Goal: Transaction & Acquisition: Book appointment/travel/reservation

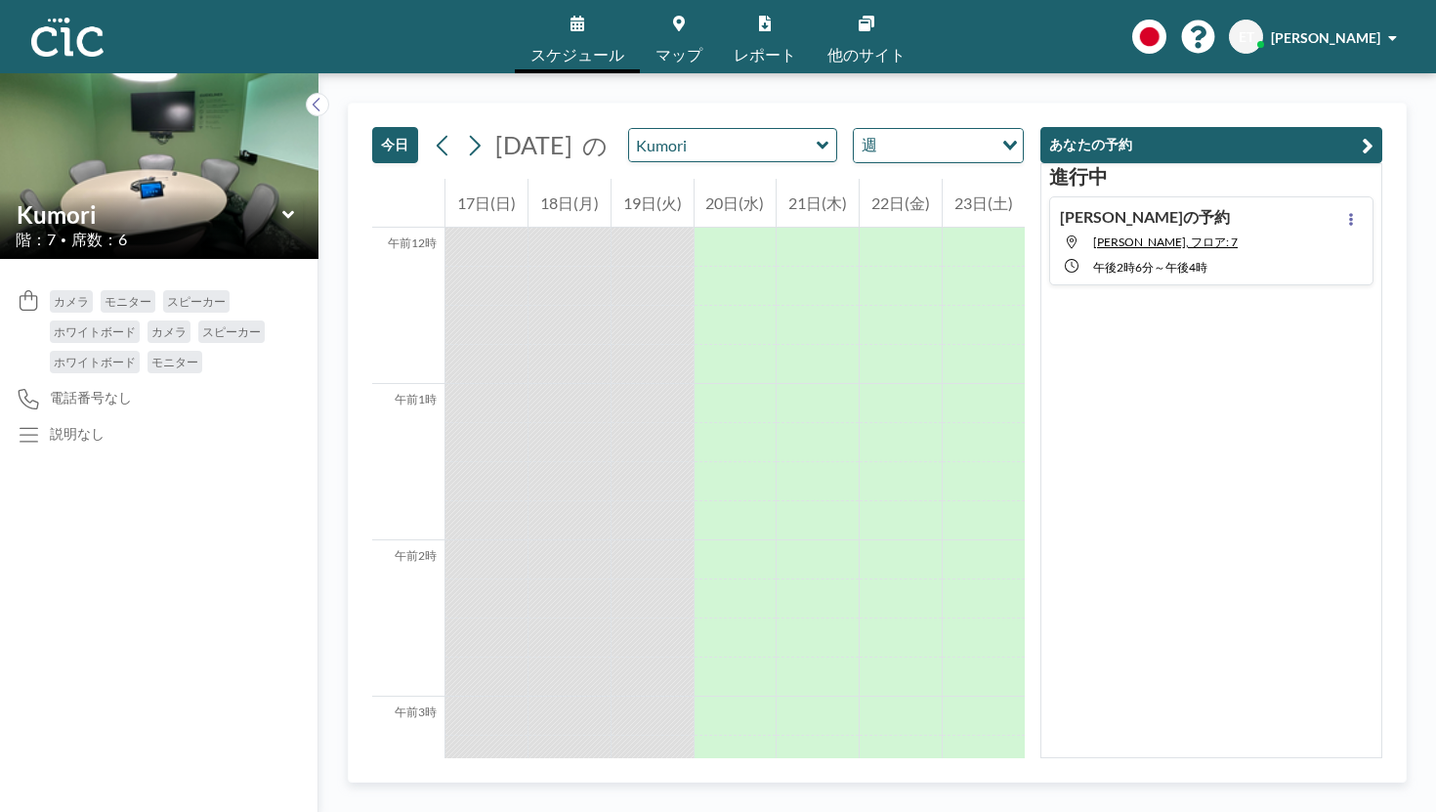
scroll to position [1744, 0]
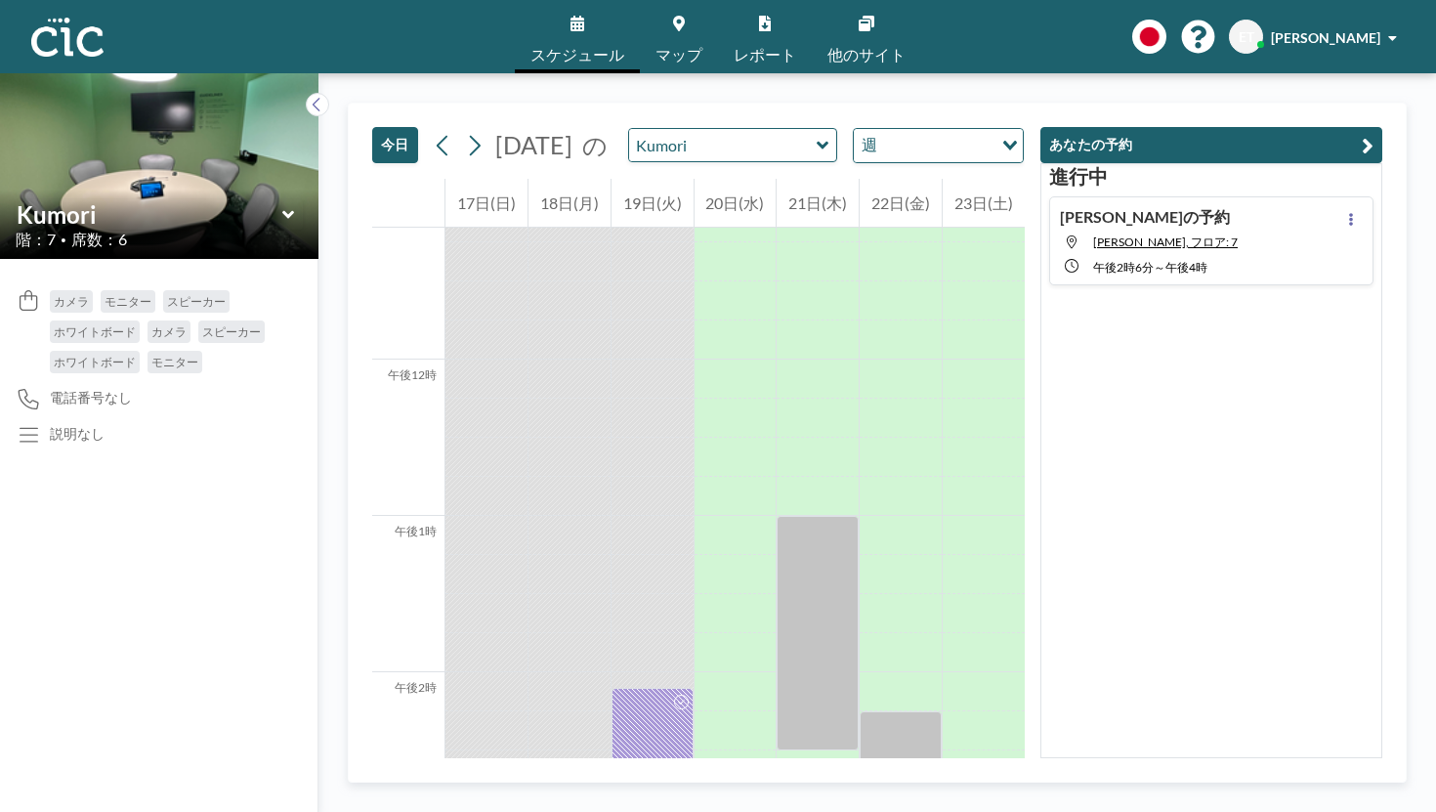
click at [817, 141] on icon at bounding box center [823, 145] width 12 height 8
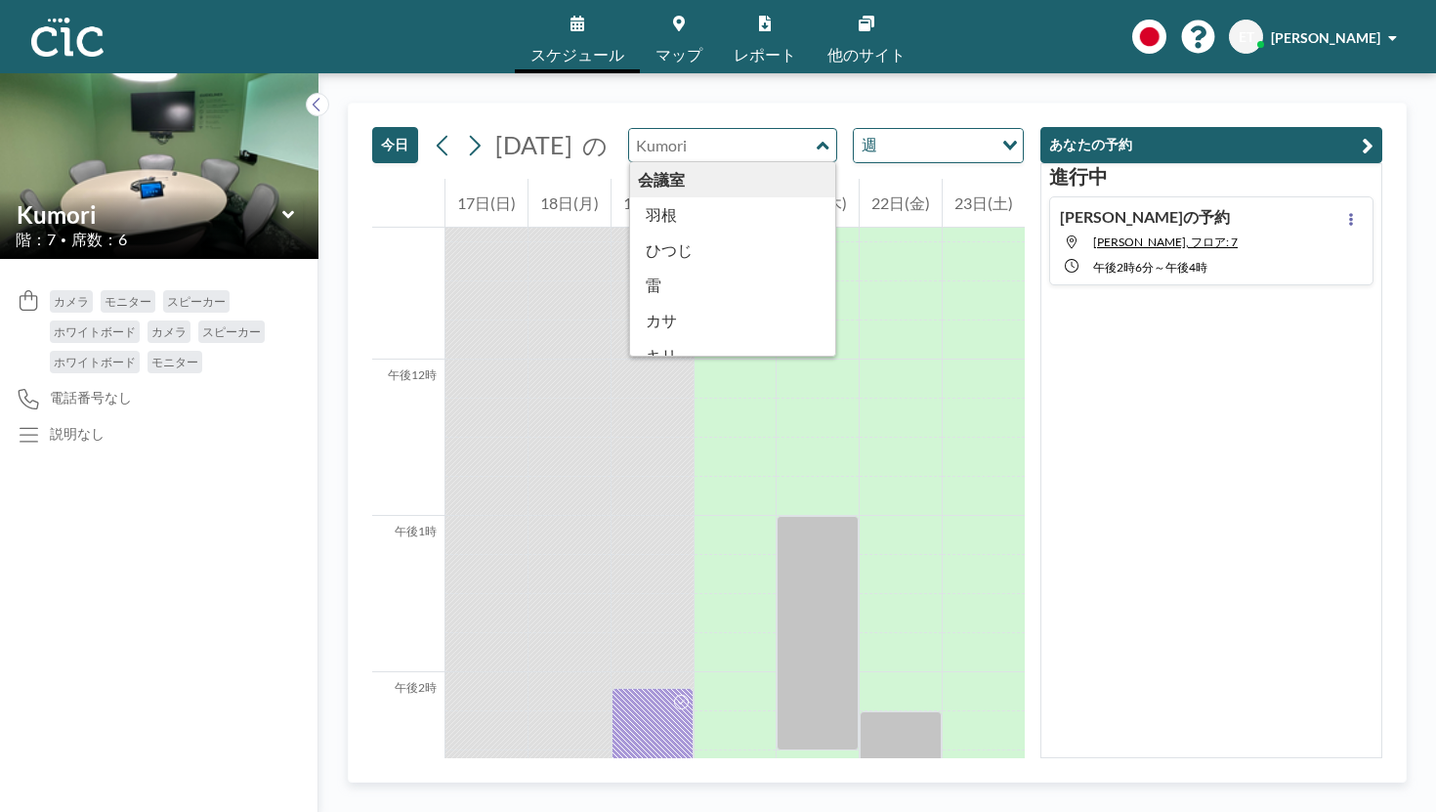
click at [515, 104] on div "[DATE] [DATE] [DATE] 日 月 火 [PERSON_NAME] 金 土 27 28 29 30 31 1 2 3 4 5 6 7 8 9 1…" at bounding box center [698, 141] width 653 height 75
click at [741, 193] on font "20日(水)" at bounding box center [735, 202] width 59 height 19
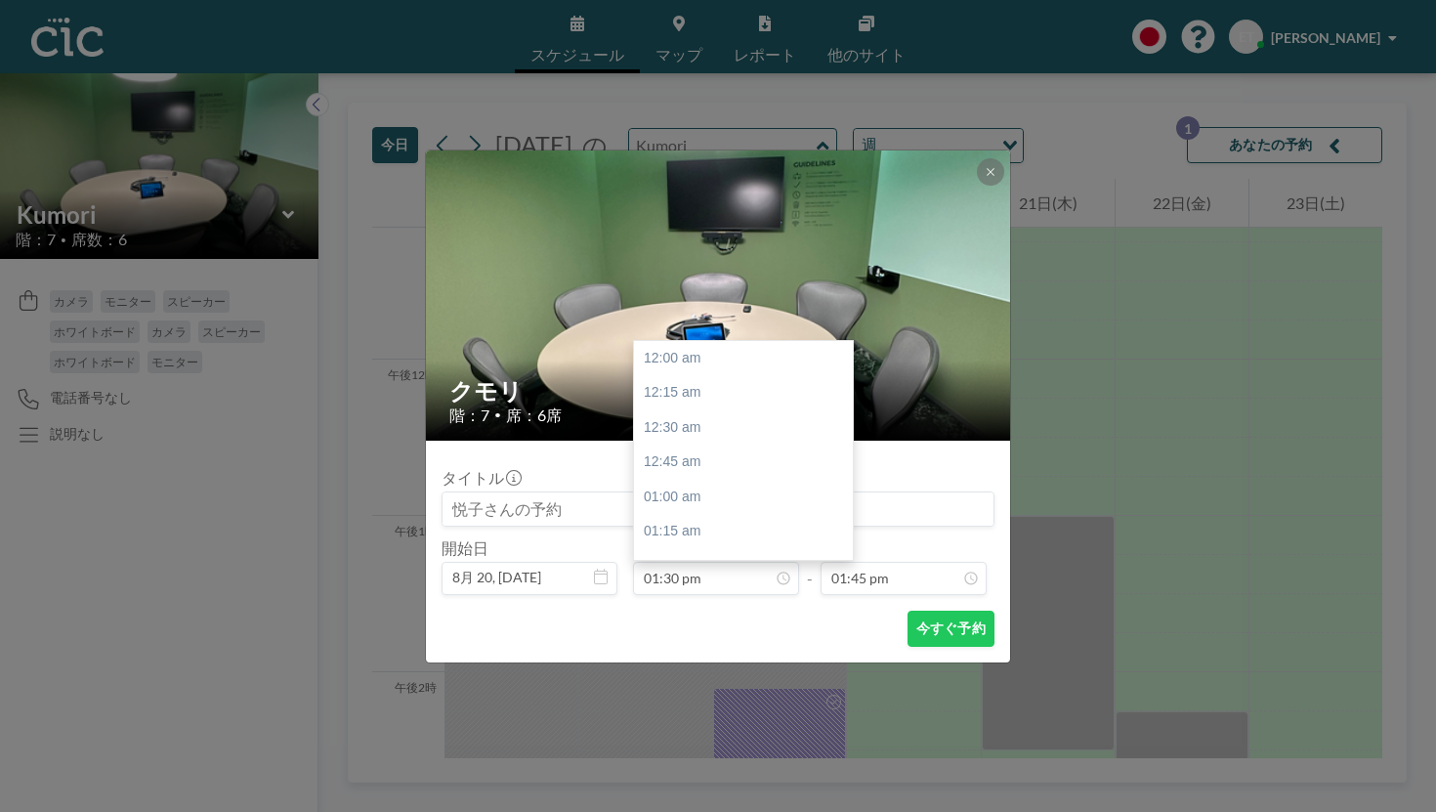
scroll to position [1685, 0]
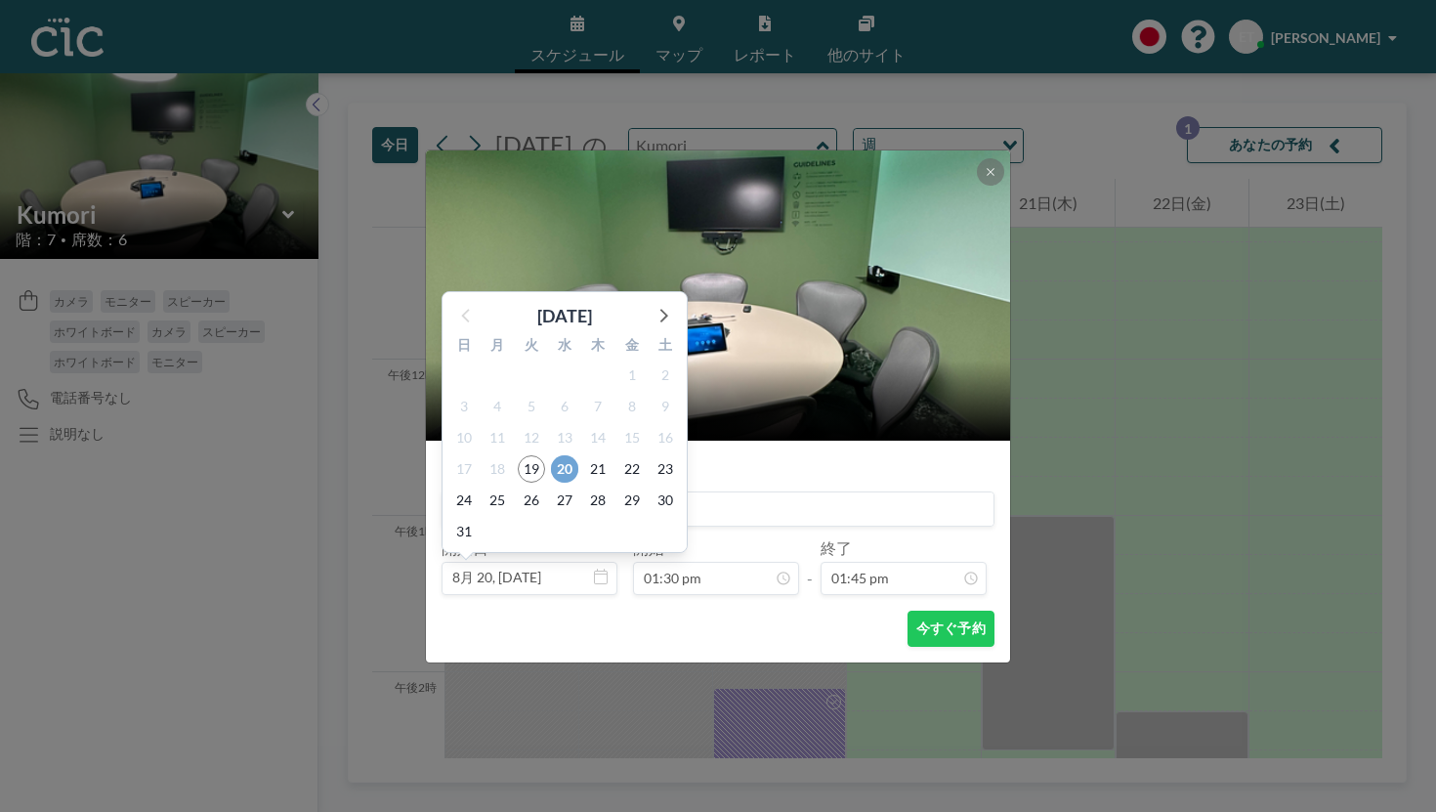
click at [573, 460] on font "20" at bounding box center [565, 468] width 16 height 17
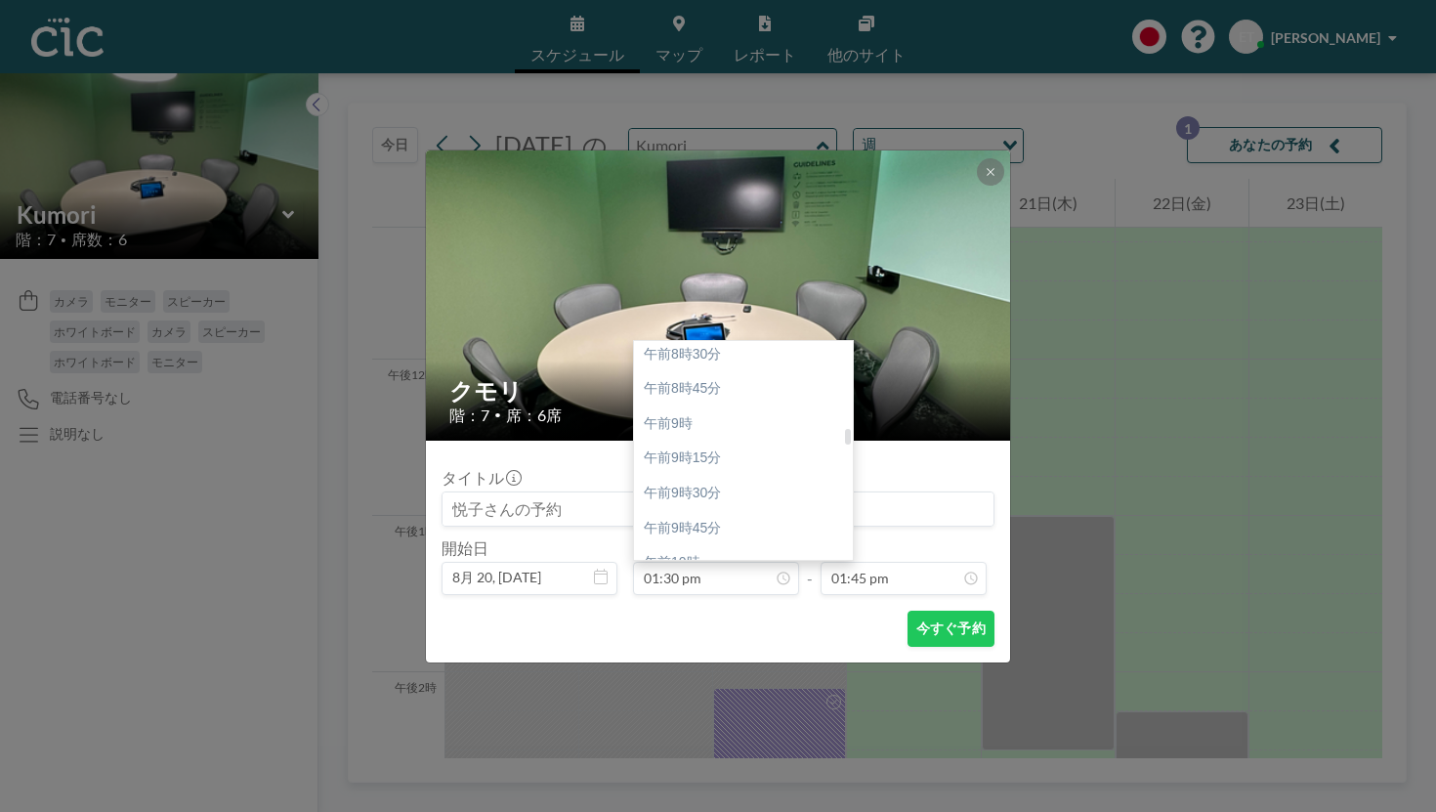
scroll to position [1178, 0]
click at [737, 553] on div "午前10時" at bounding box center [743, 570] width 219 height 35
type input "10:00 am"
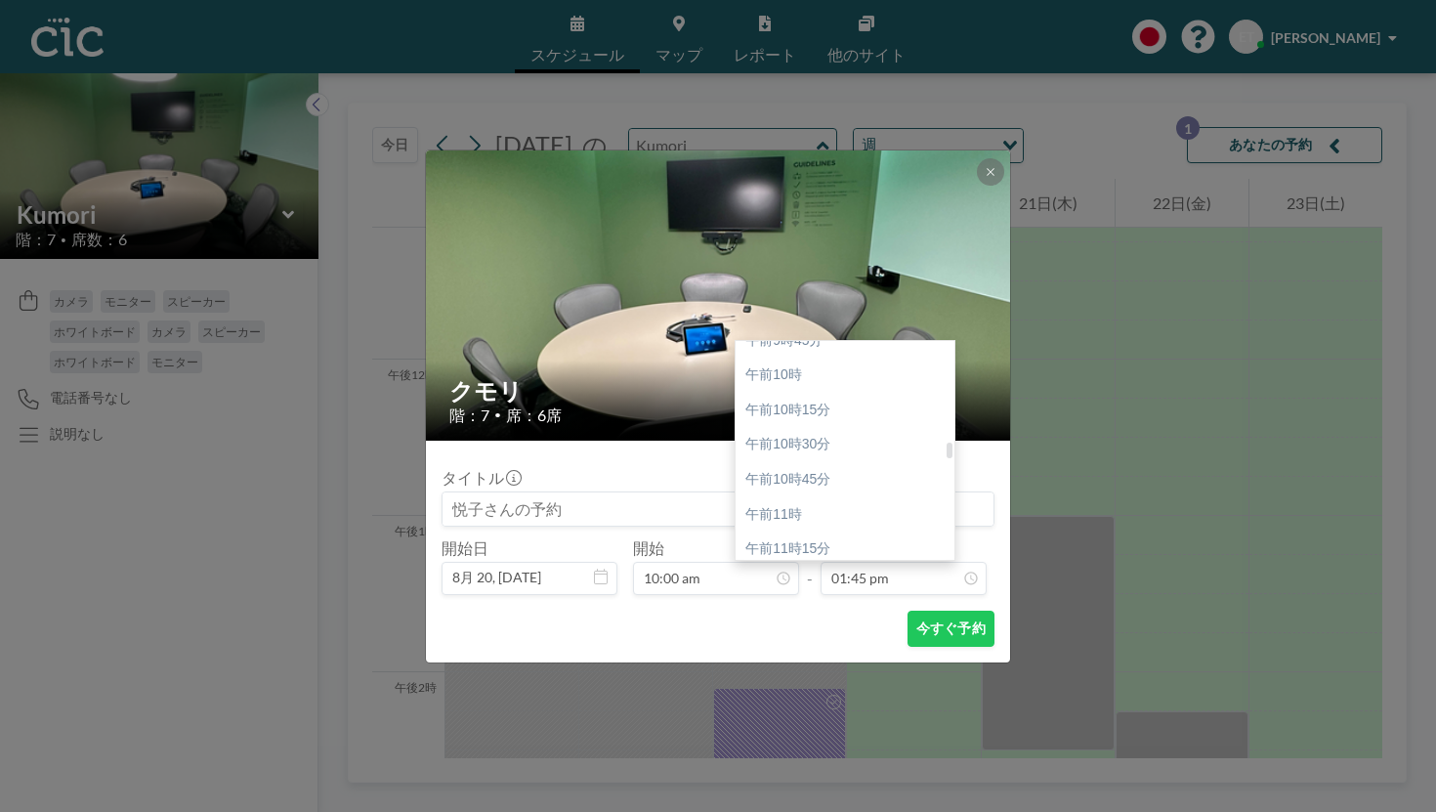
scroll to position [1368, 0]
click at [798, 642] on div "午後12時" at bounding box center [845, 659] width 219 height 35
type input "12:00 pm"
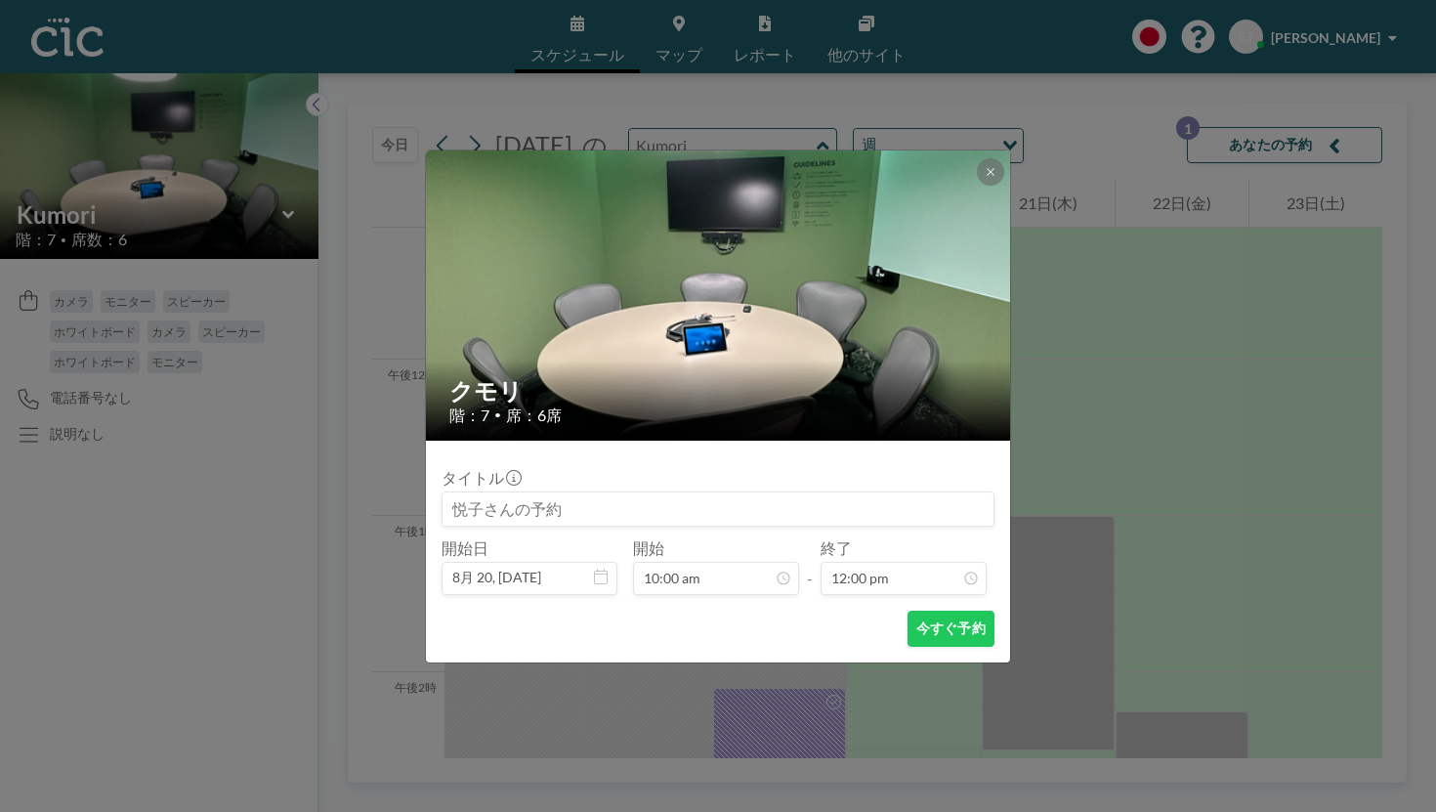
scroll to position [1248, 0]
click at [977, 186] on button at bounding box center [990, 171] width 27 height 27
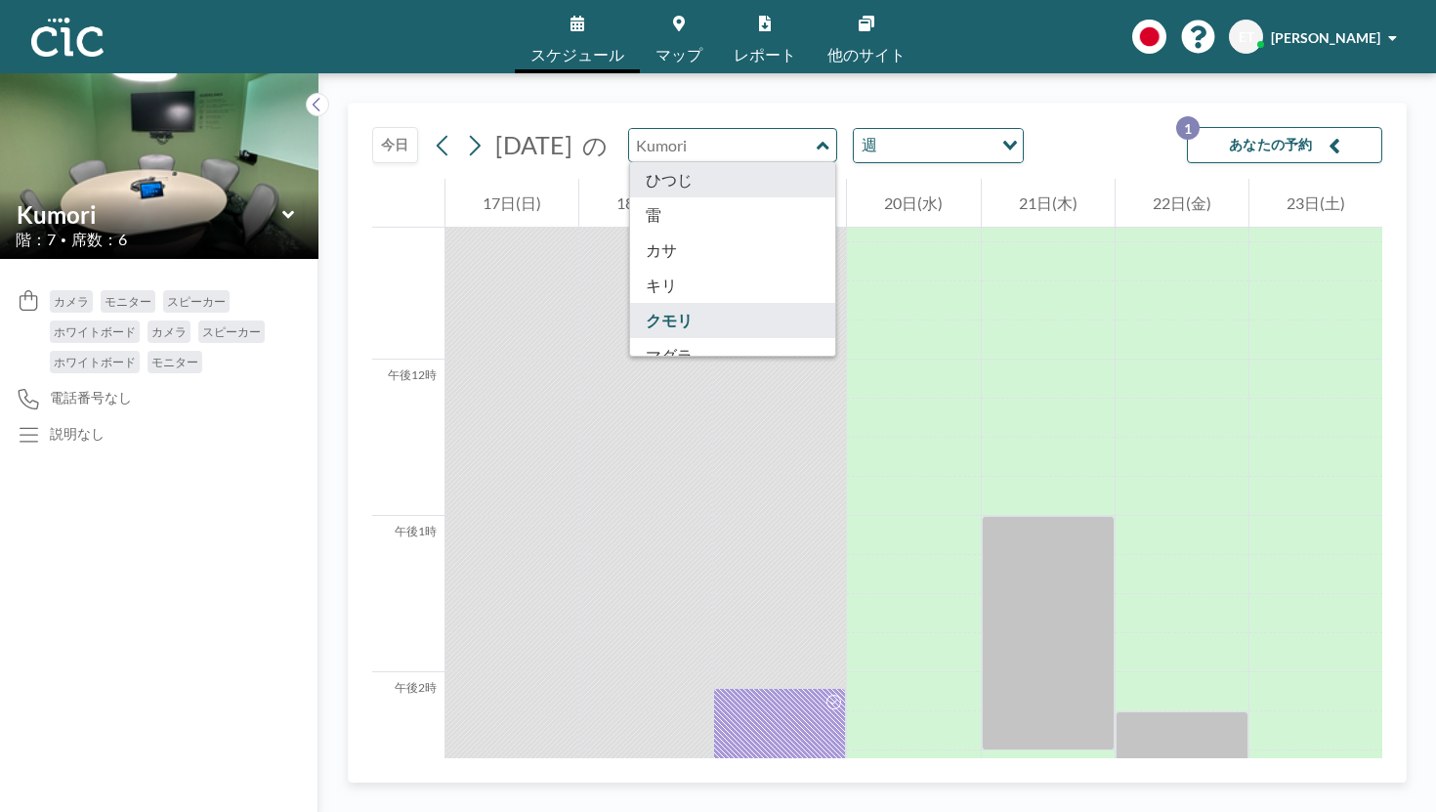
scroll to position [77, 0]
type input "Madara"
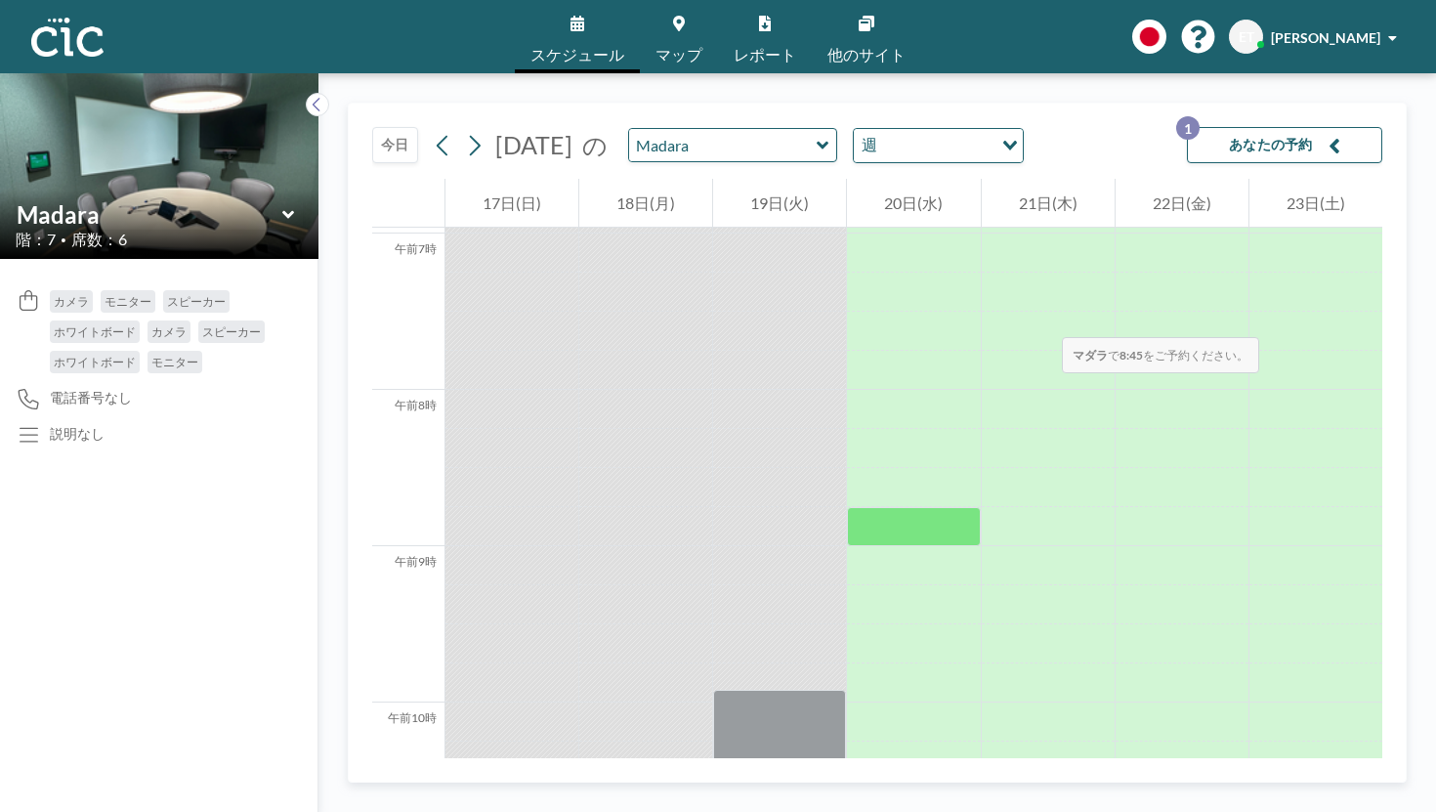
scroll to position [1091, 0]
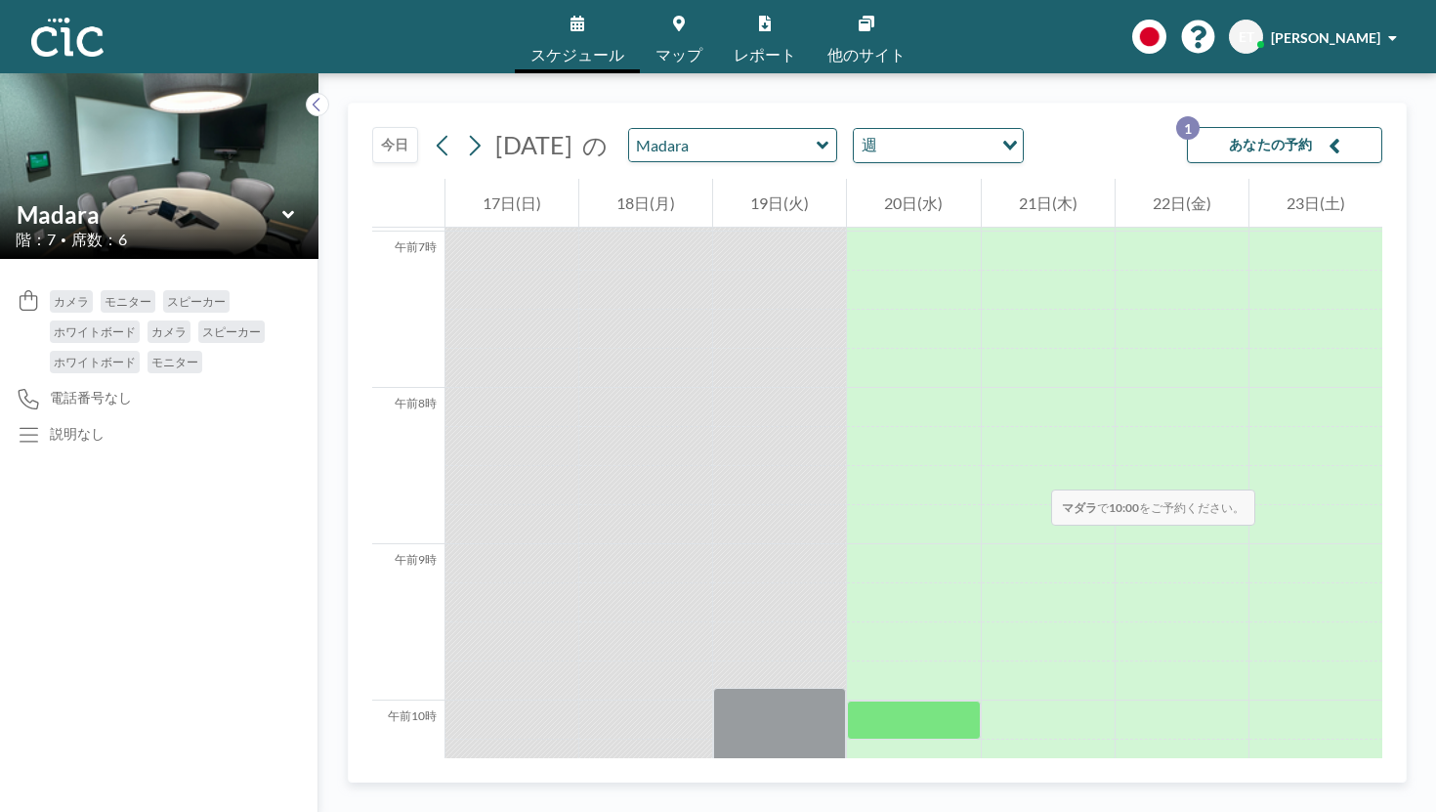
click at [847, 701] on div at bounding box center [913, 720] width 133 height 39
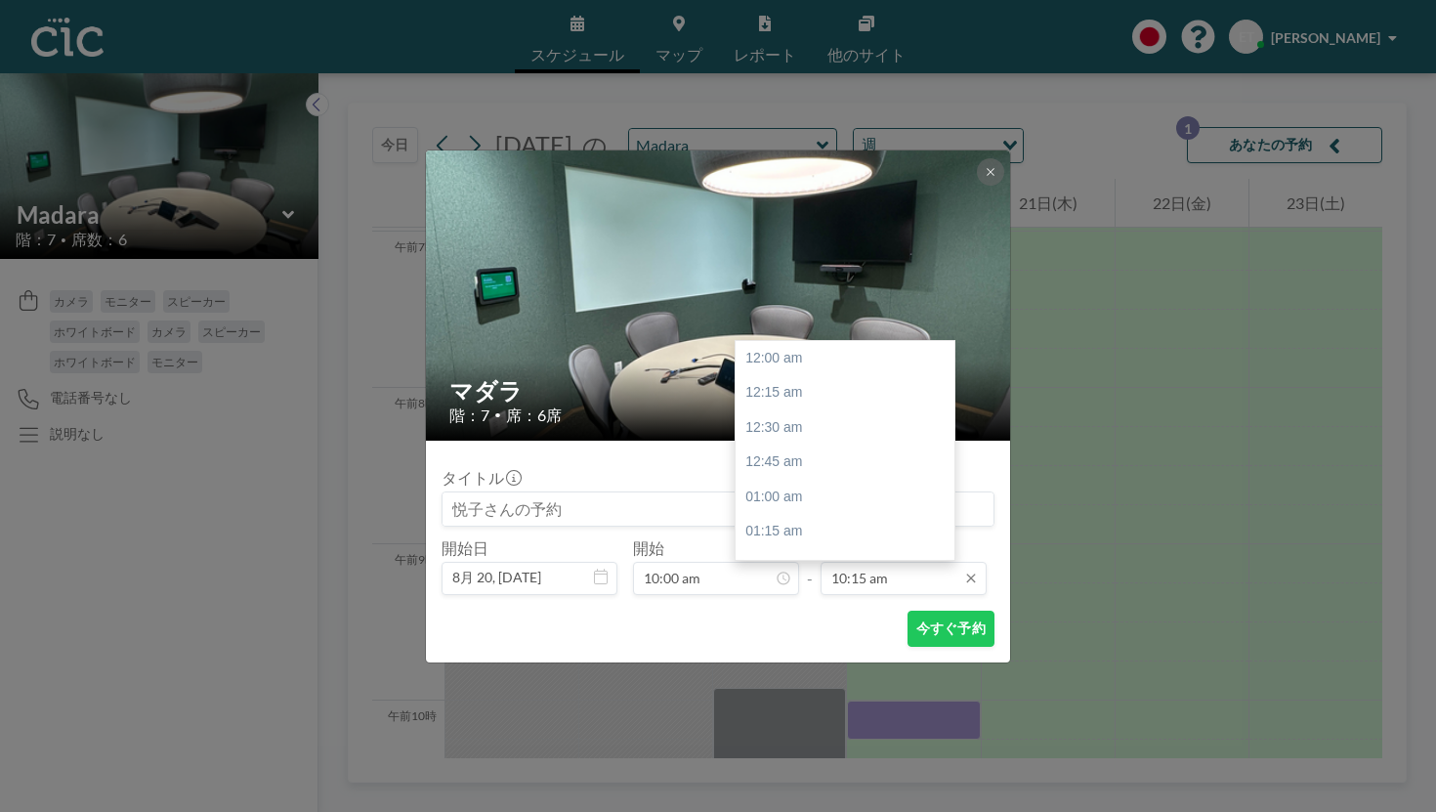
scroll to position [1279, 0]
click at [885, 562] on input "10:15 am" at bounding box center [904, 578] width 166 height 33
click at [800, 640] on div "午後12時" at bounding box center [845, 657] width 219 height 35
type input "12:00 pm"
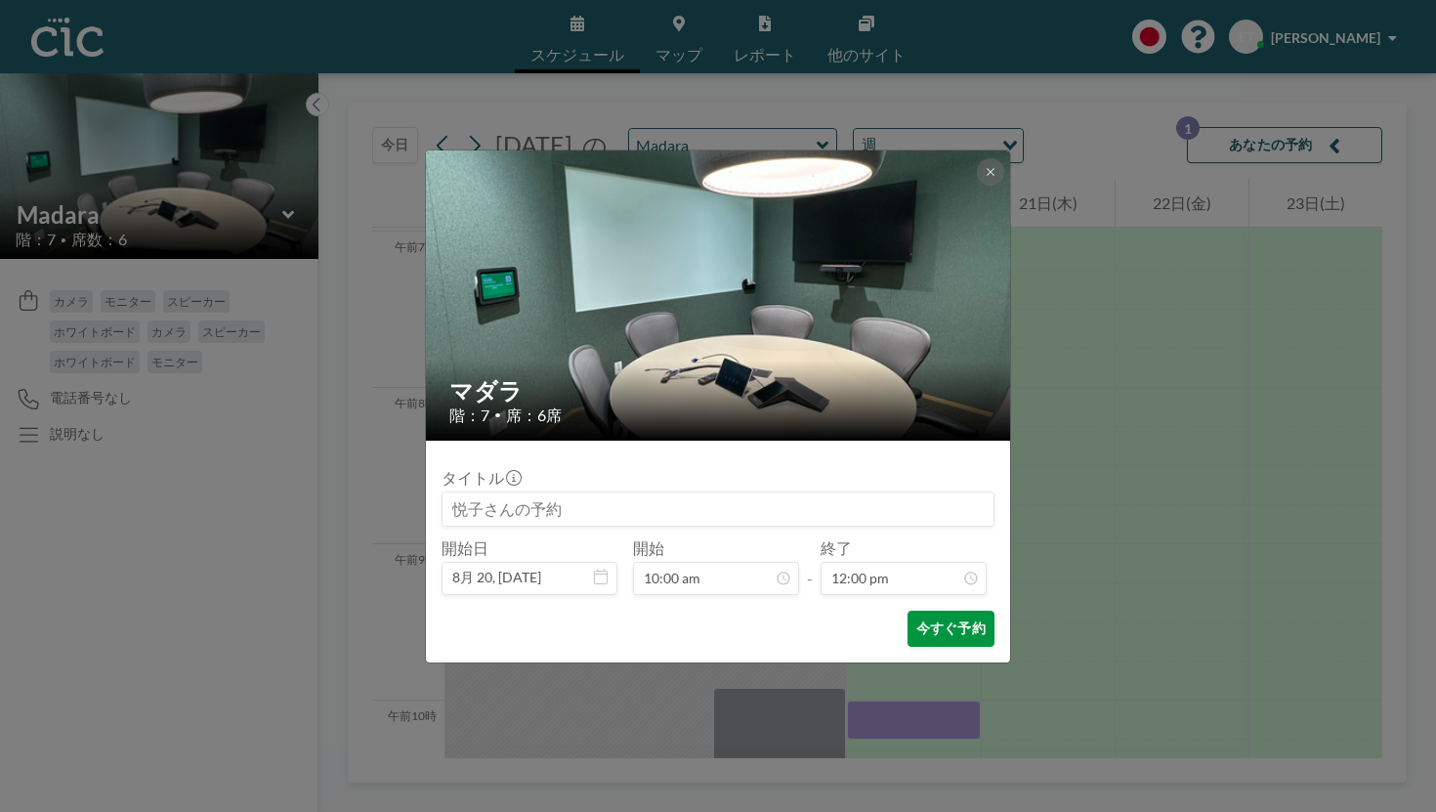
click at [917, 620] on font "今すぐ予約" at bounding box center [951, 628] width 69 height 17
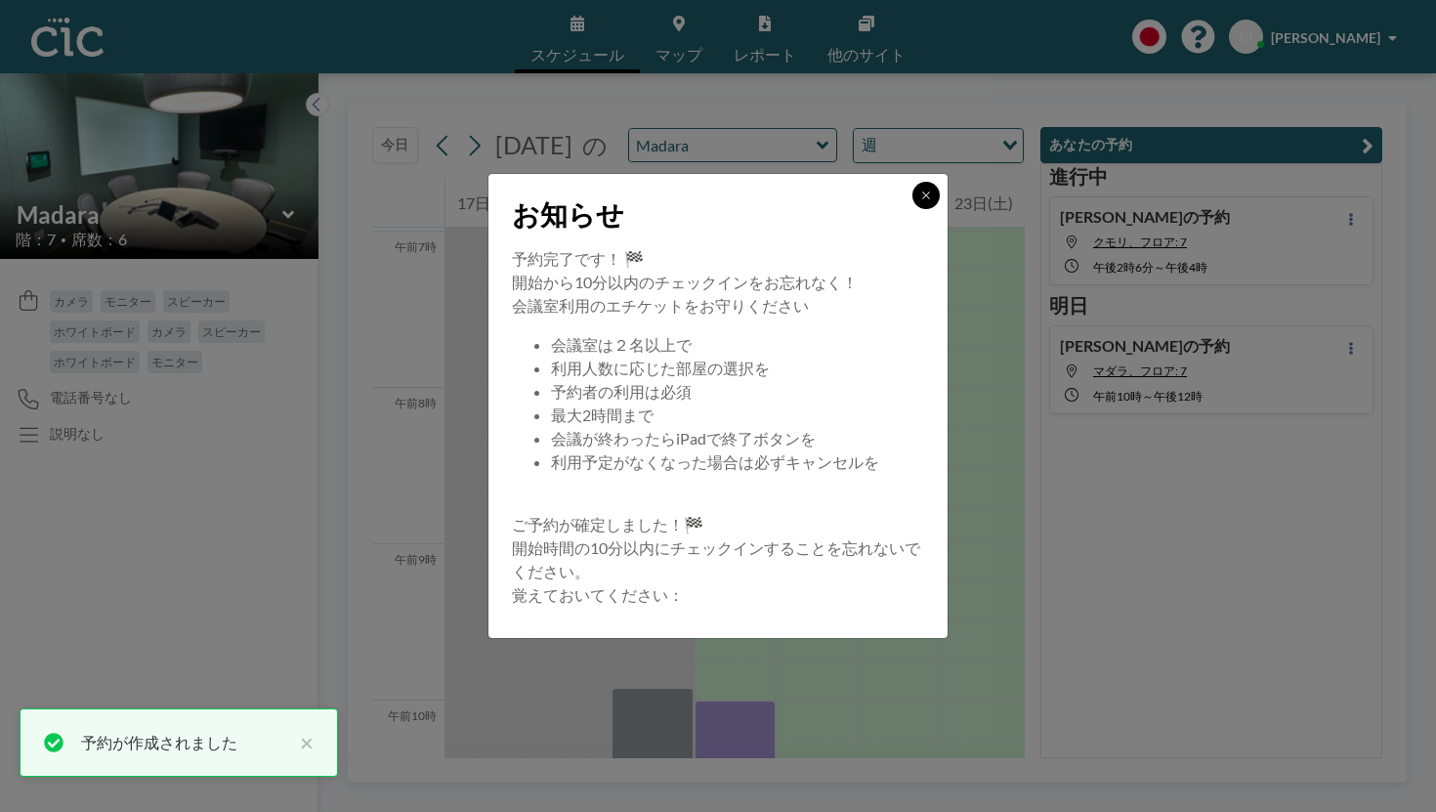
click at [921, 201] on icon at bounding box center [927, 196] width 12 height 12
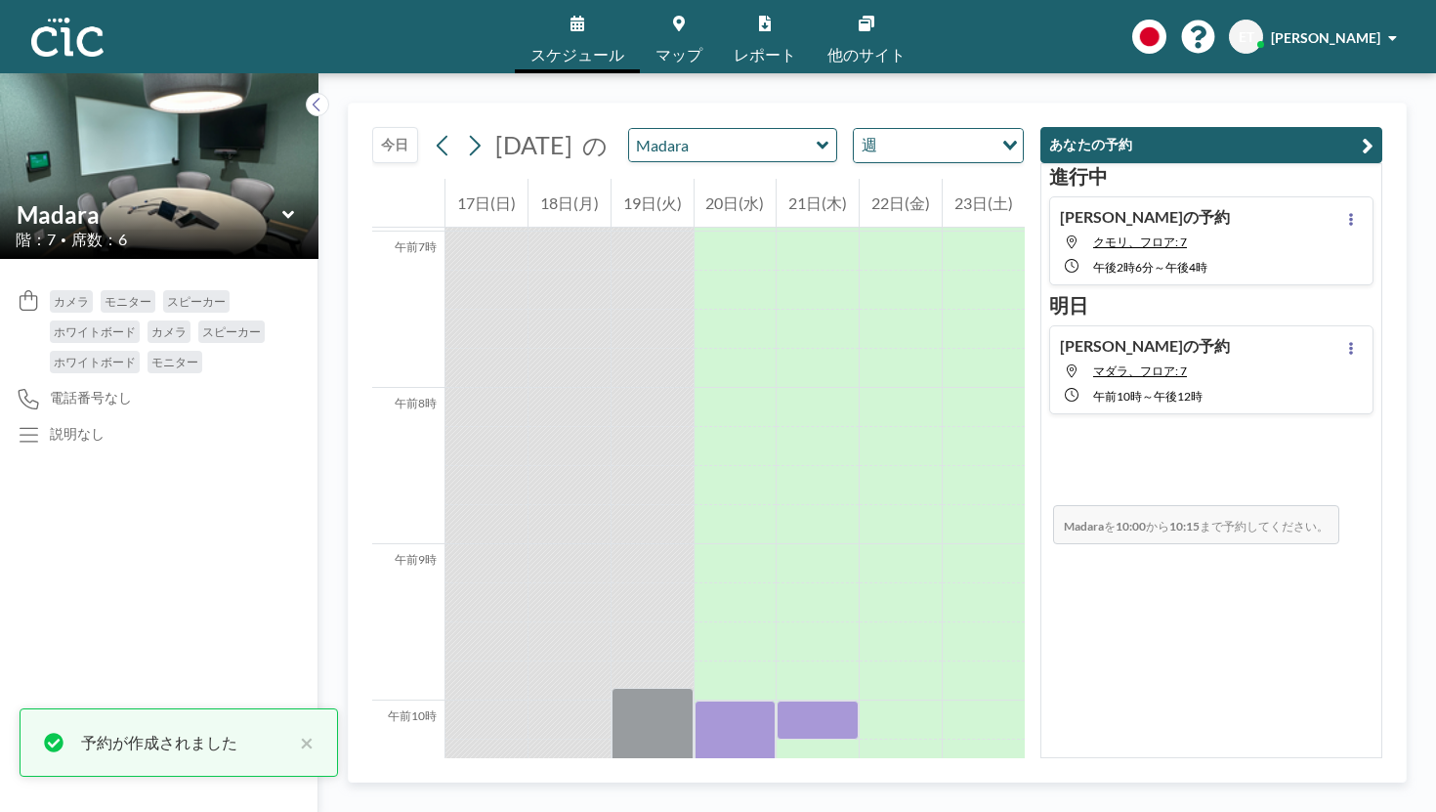
click at [836, 701] on div at bounding box center [818, 720] width 82 height 39
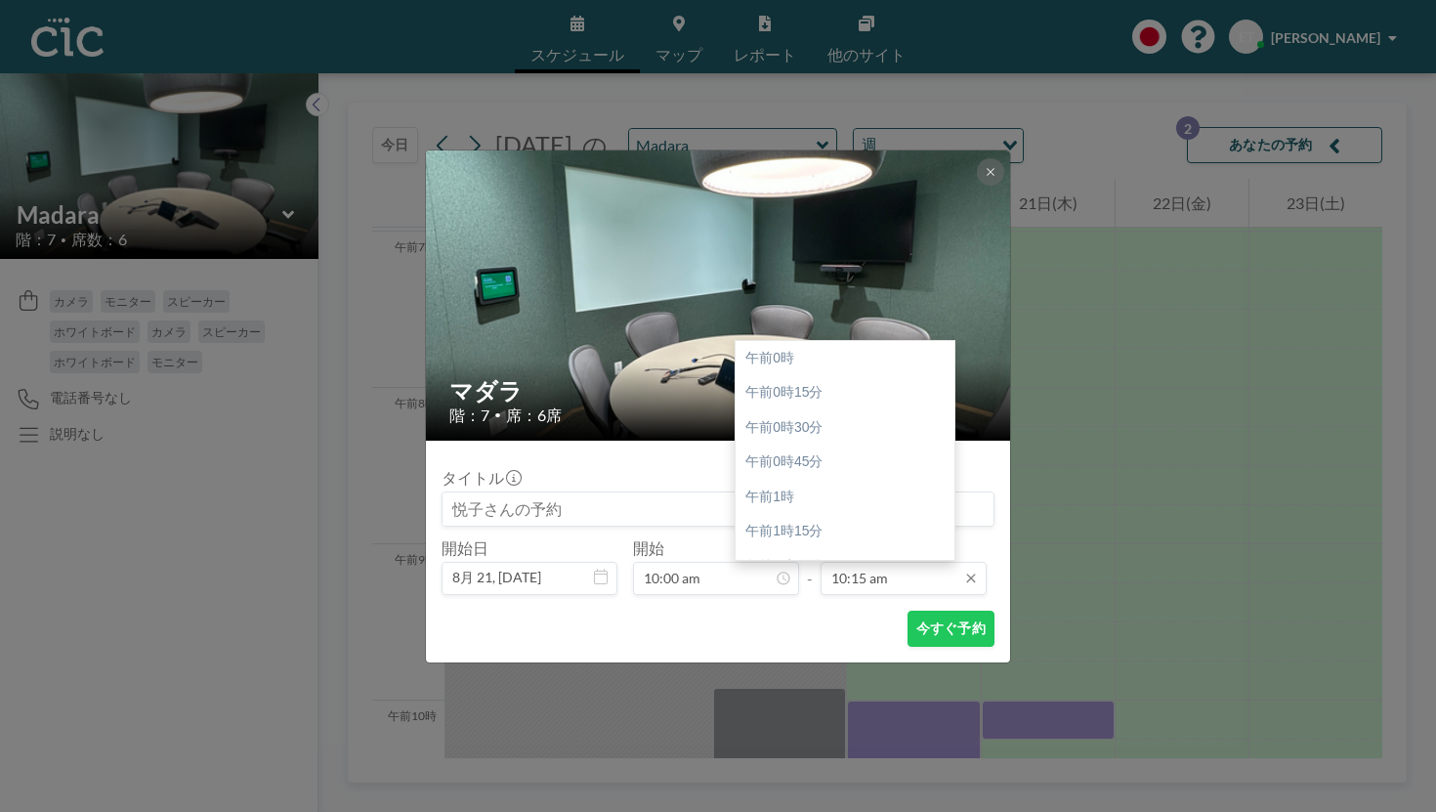
scroll to position [1279, 0]
click at [876, 562] on input "10:15 am" at bounding box center [904, 578] width 166 height 33
click at [787, 650] on div "午後12時" at bounding box center [845, 667] width 219 height 35
type input "12:00 pm"
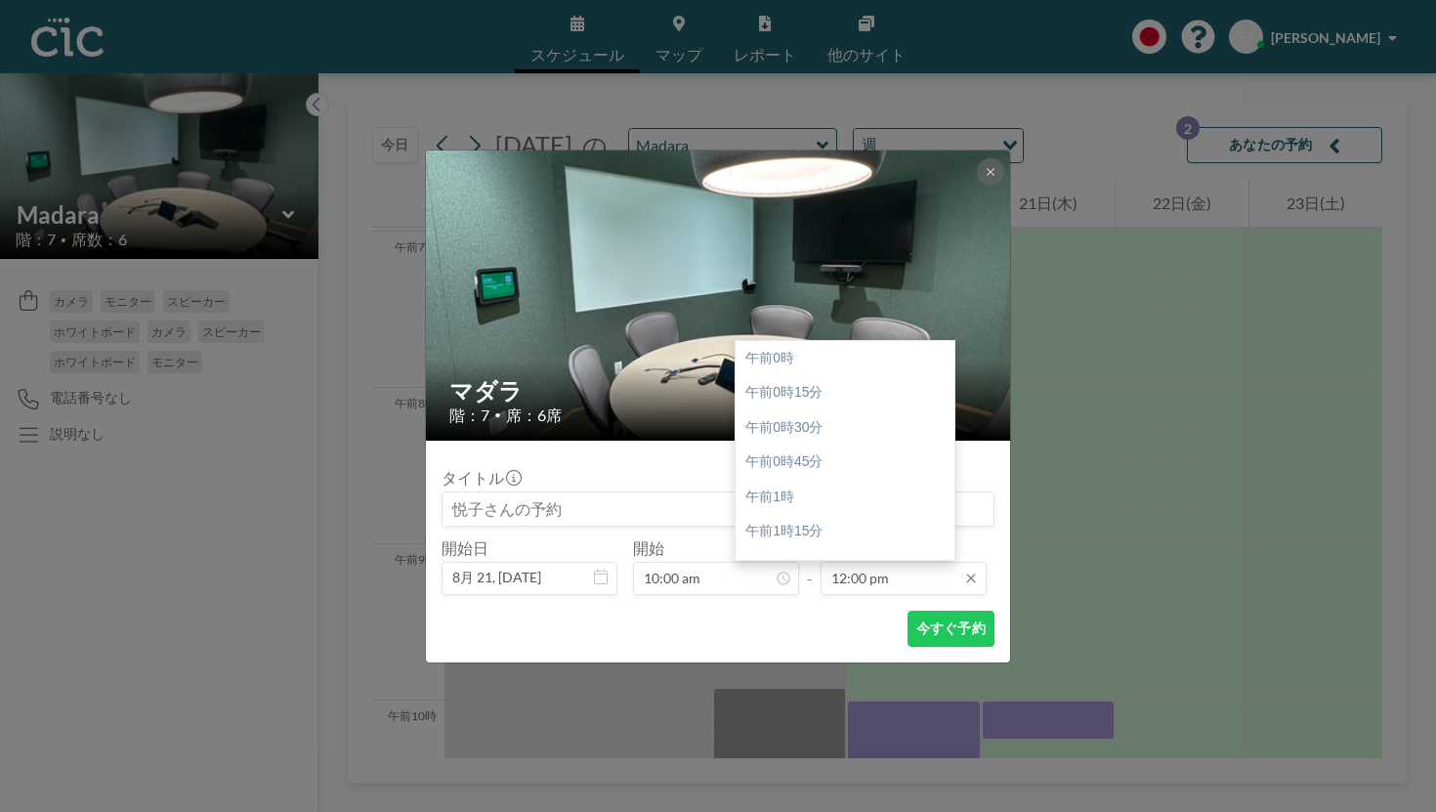
scroll to position [1497, 0]
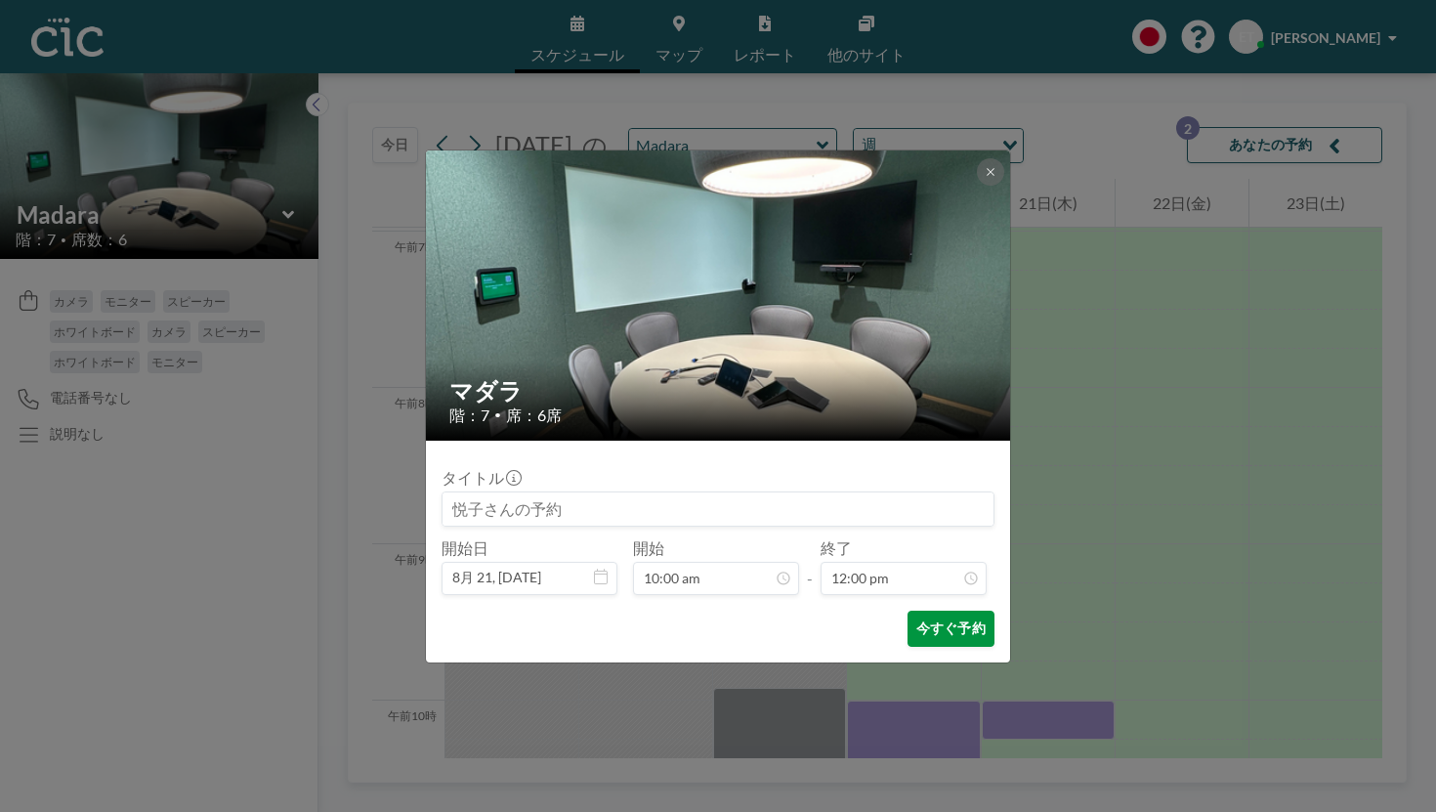
click at [908, 611] on button "今すぐ予約" at bounding box center [951, 629] width 87 height 36
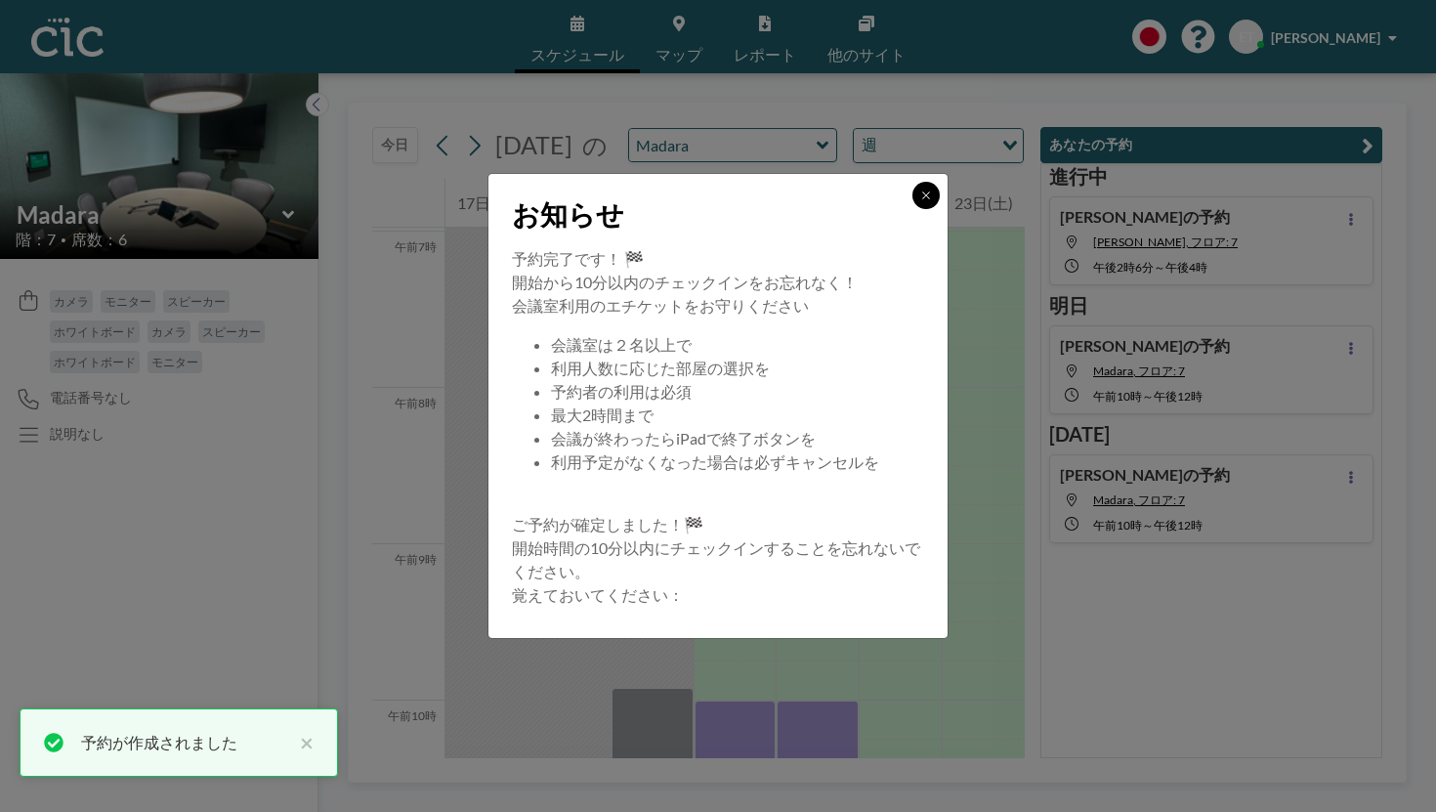
click at [921, 201] on icon at bounding box center [927, 196] width 12 height 12
